Goal: Task Accomplishment & Management: Manage account settings

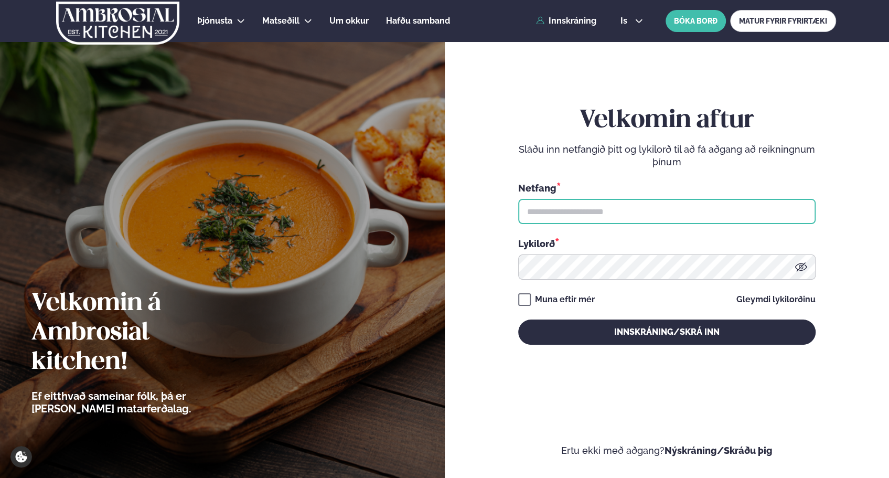
click at [617, 206] on input "text" at bounding box center [666, 211] width 297 height 25
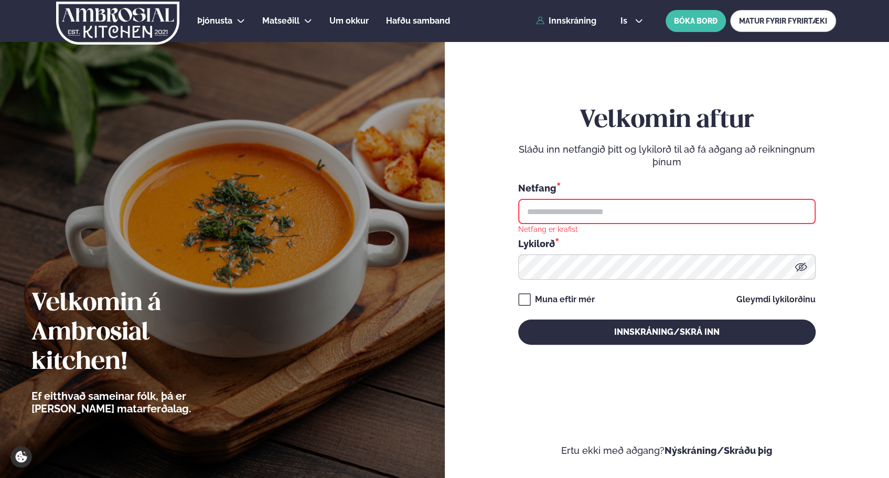
type input "**********"
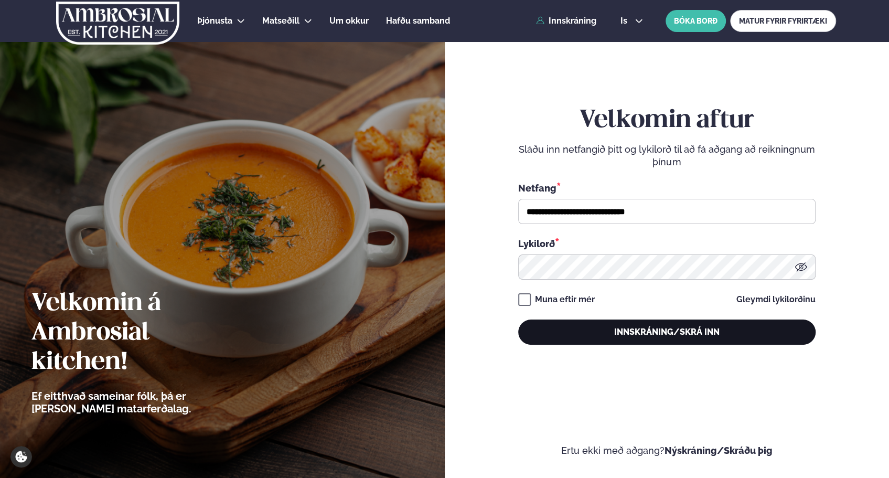
click at [653, 334] on button "Innskráning/Skrá inn" at bounding box center [666, 332] width 297 height 25
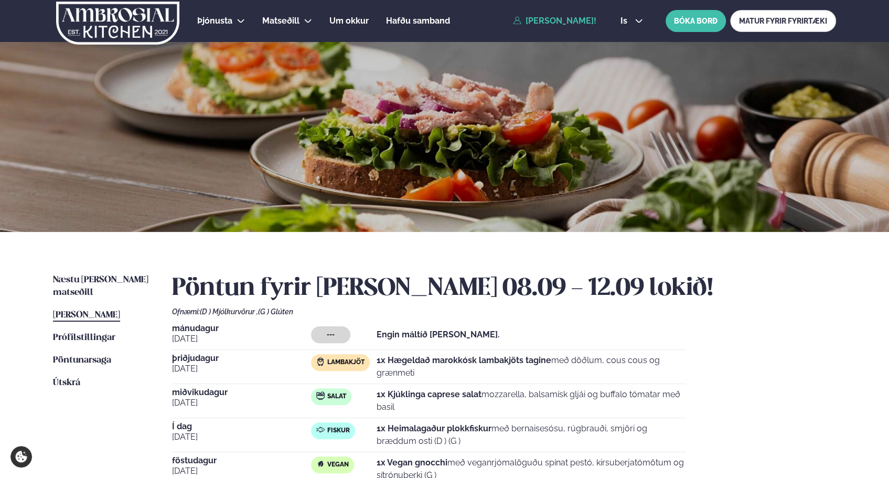
click at [640, 15] on div "is en is BÓKA BORÐ MATUR FYRIR FYRIRTÆKI" at bounding box center [724, 21] width 224 height 22
click at [640, 19] on icon at bounding box center [639, 21] width 8 height 8
click at [628, 39] on link "en" at bounding box center [631, 39] width 39 height 21
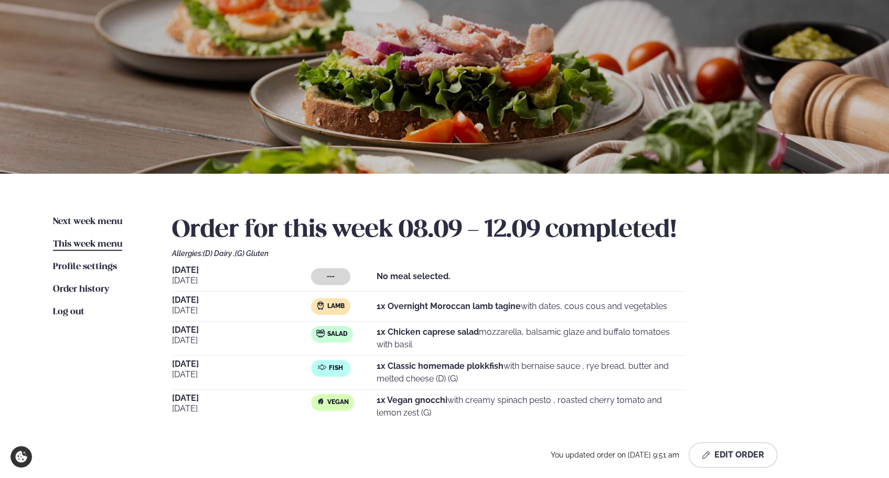
scroll to position [105, 0]
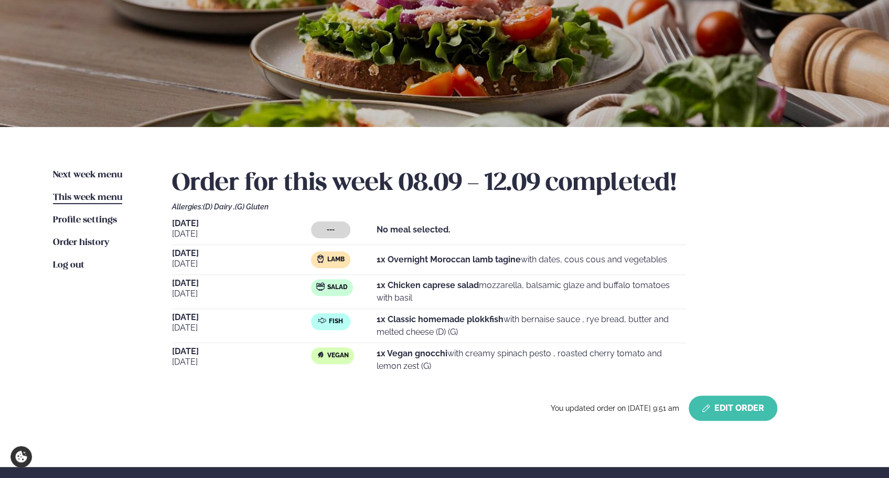
click at [749, 408] on button "Edit Order" at bounding box center [733, 408] width 89 height 25
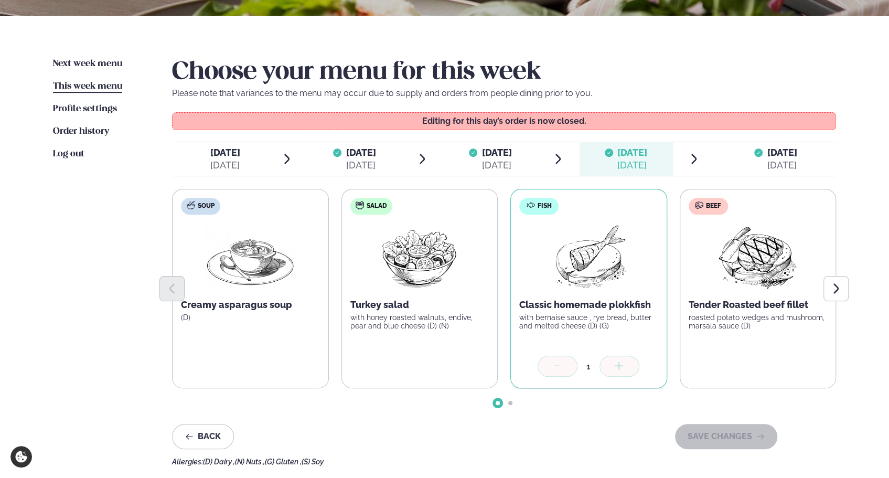
scroll to position [262, 0]
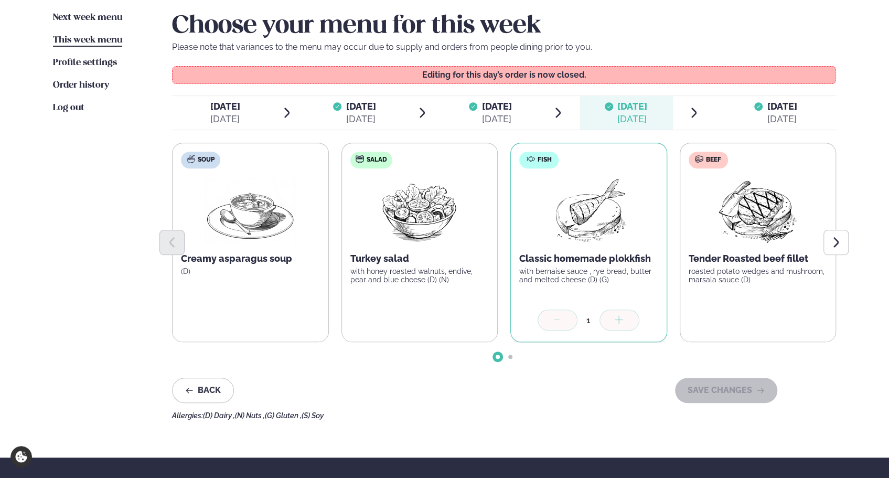
click at [780, 109] on span "[DATE]" at bounding box center [782, 106] width 30 height 11
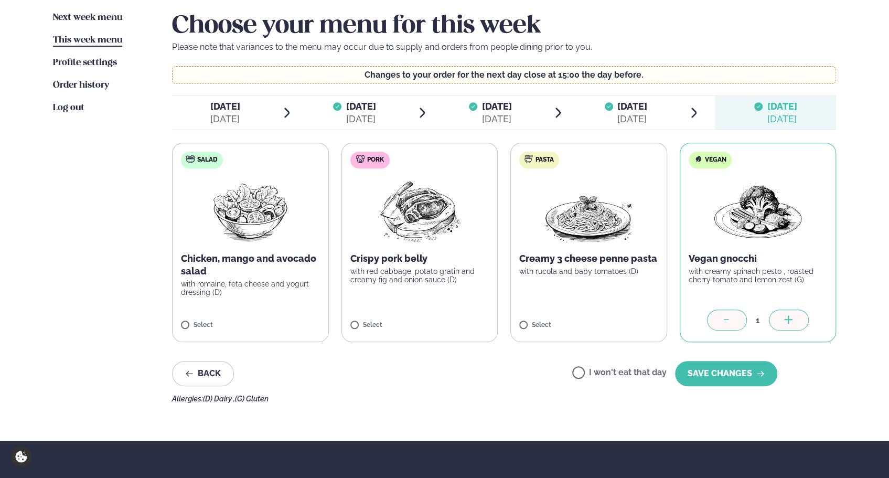
click at [608, 375] on label "I won't eat that day" at bounding box center [619, 373] width 94 height 11
click at [729, 369] on button "SAVE CHANGES" at bounding box center [726, 373] width 102 height 25
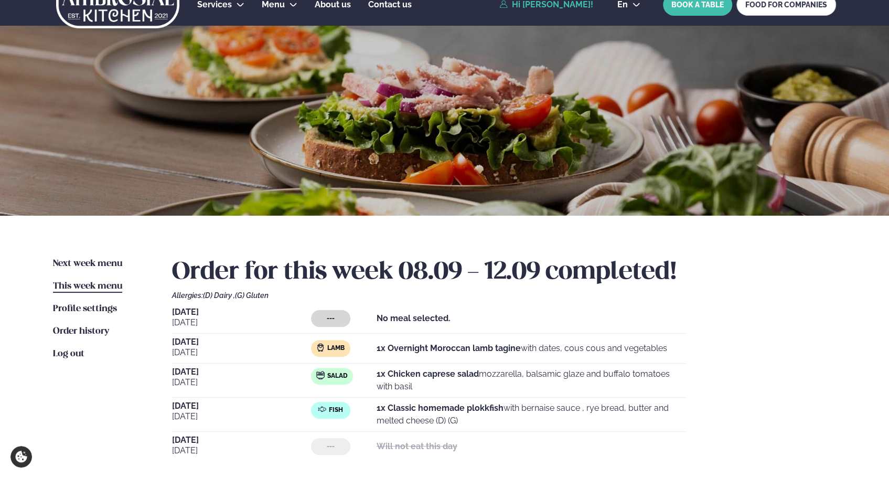
scroll to position [0, 0]
